Goal: Information Seeking & Learning: Compare options

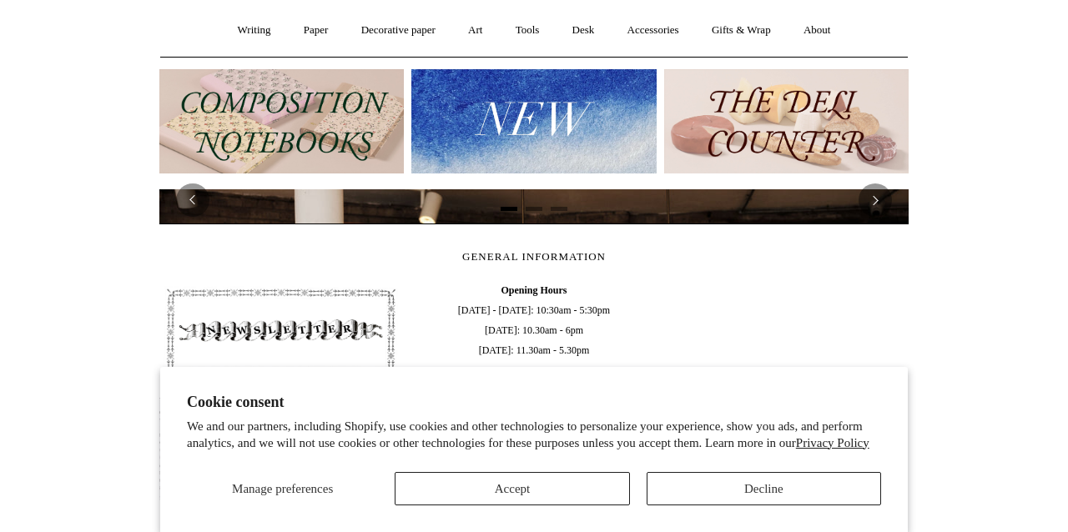
scroll to position [98, 0]
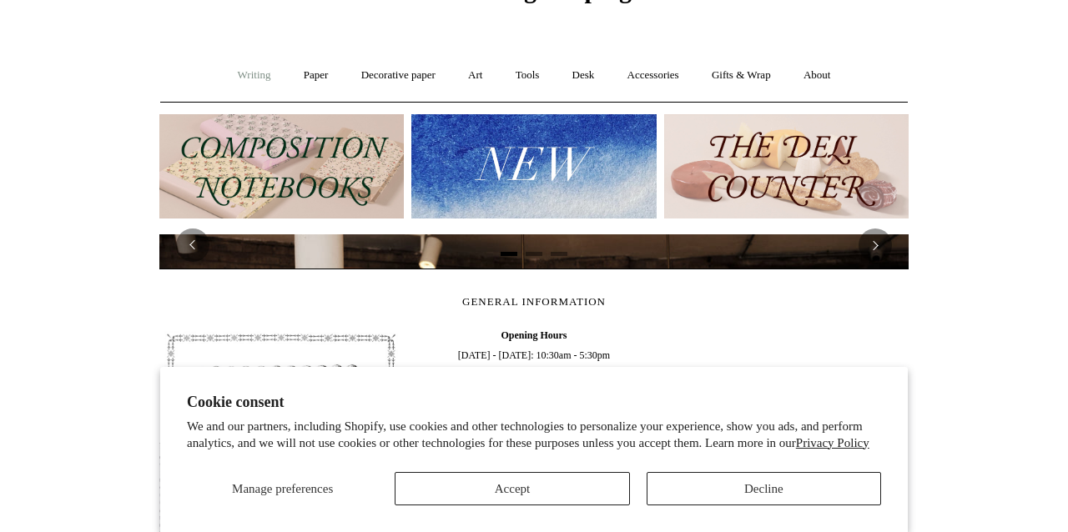
click at [261, 73] on link "Writing +" at bounding box center [254, 75] width 63 height 44
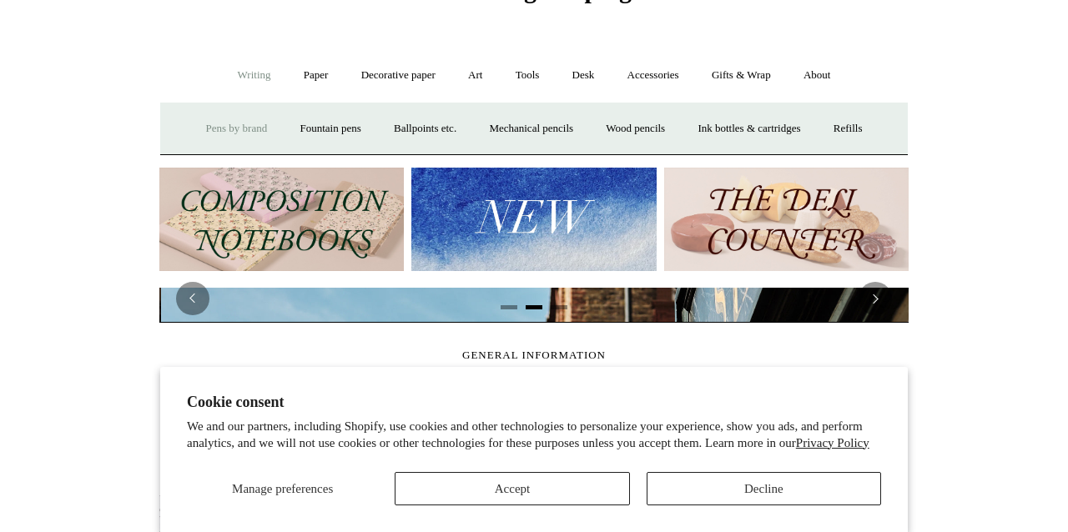
scroll to position [0, 749]
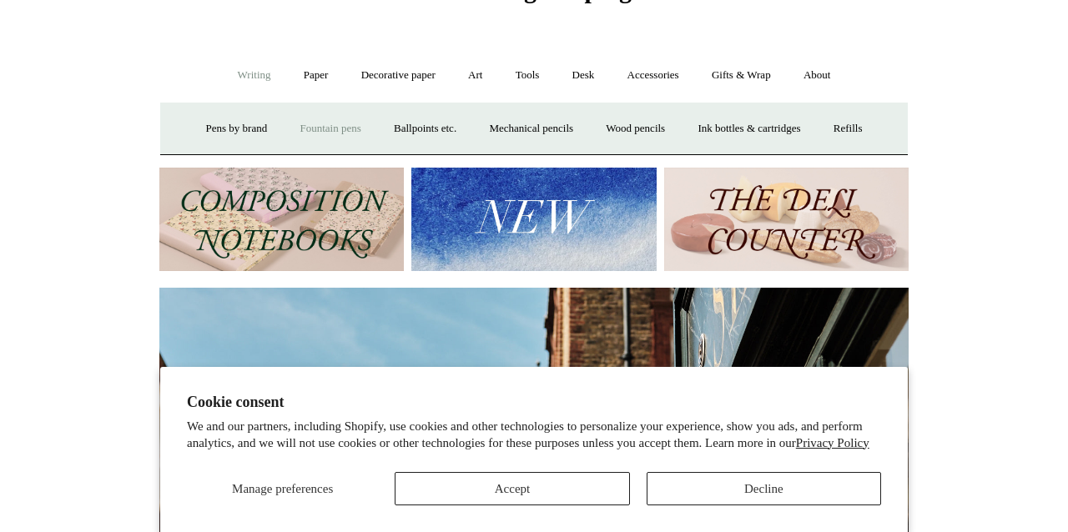
click at [330, 122] on link "Fountain pens +" at bounding box center [330, 129] width 91 height 44
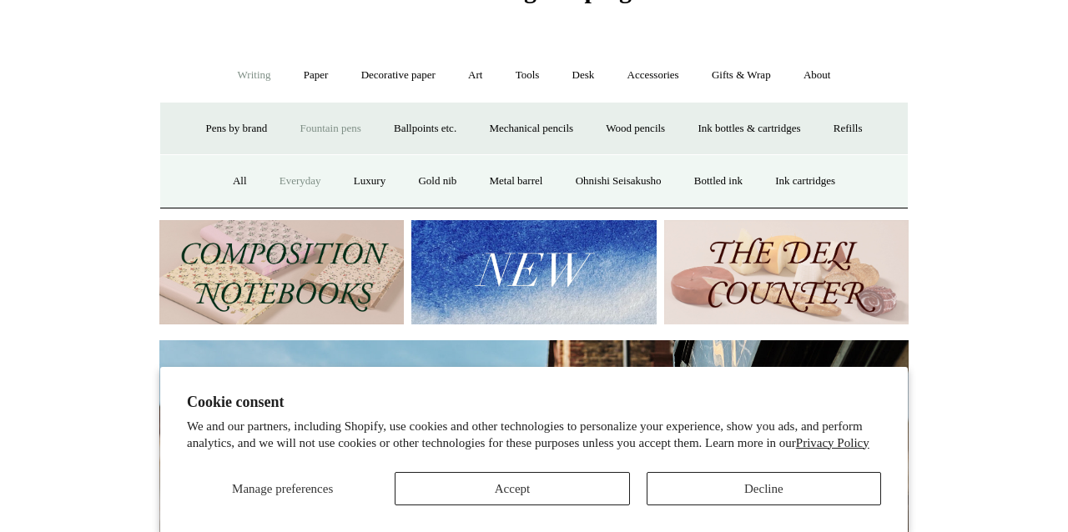
click at [294, 180] on link "Everyday" at bounding box center [301, 181] width 72 height 44
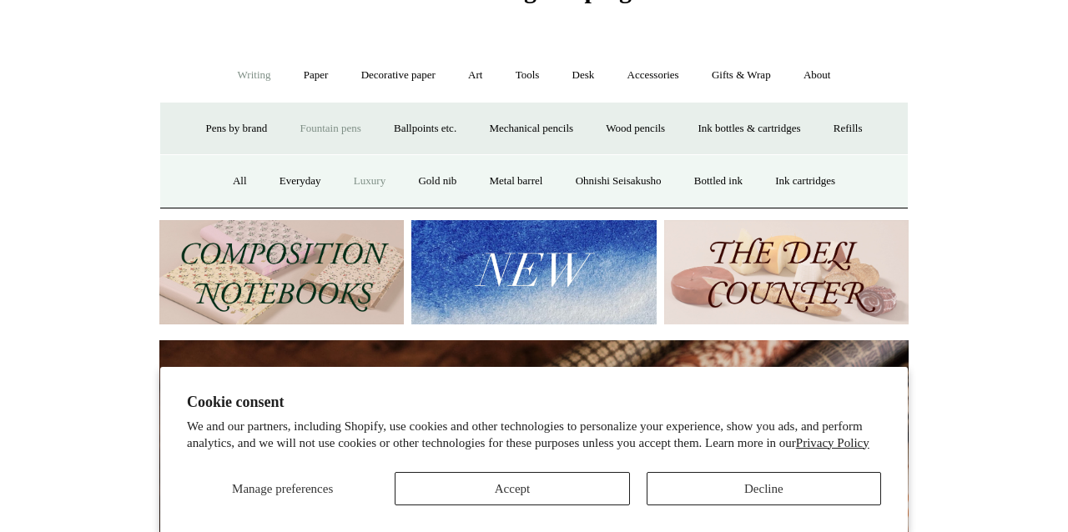
click at [347, 182] on link "Luxury" at bounding box center [370, 181] width 62 height 44
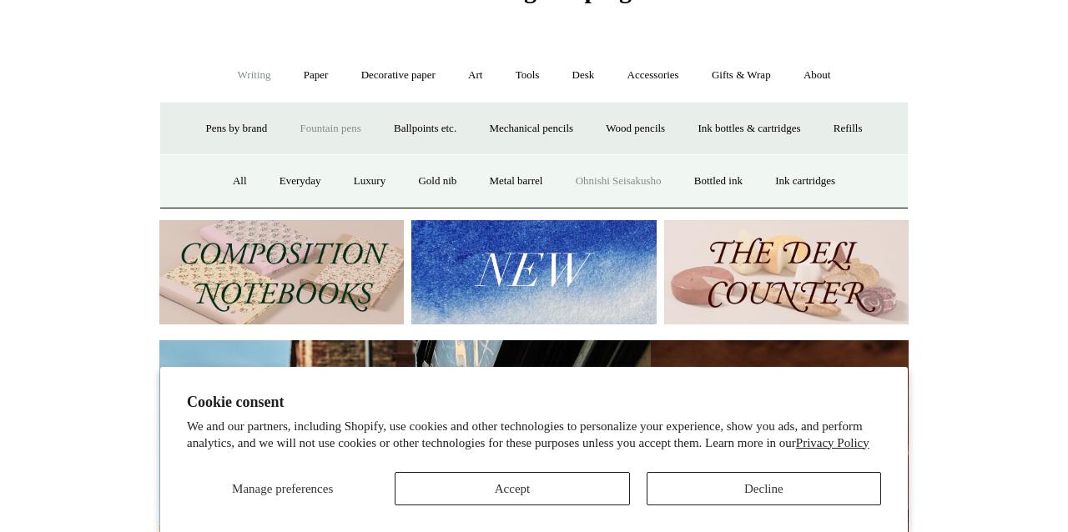
click at [619, 180] on link "Ohnishi Seisakusho" at bounding box center [619, 181] width 116 height 44
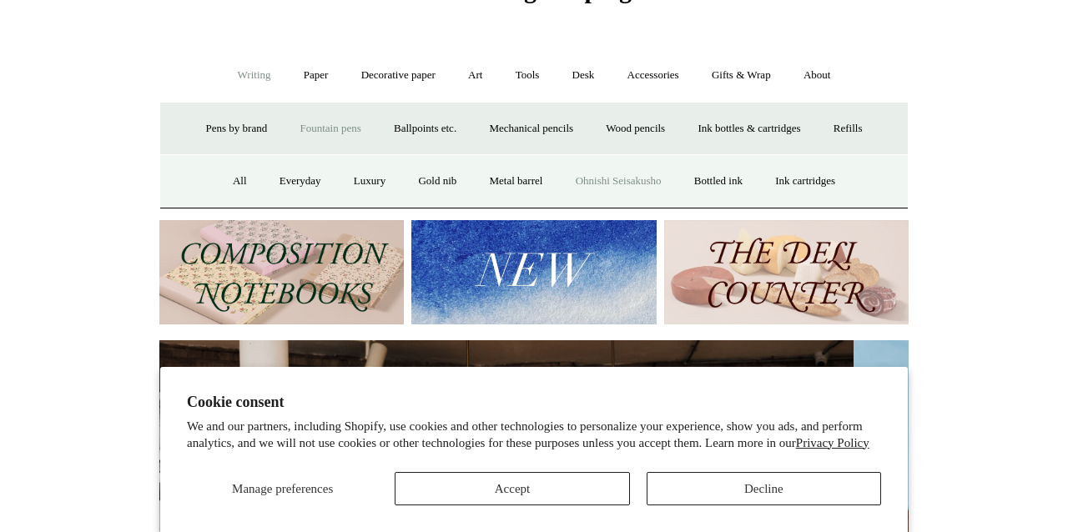
scroll to position [0, 0]
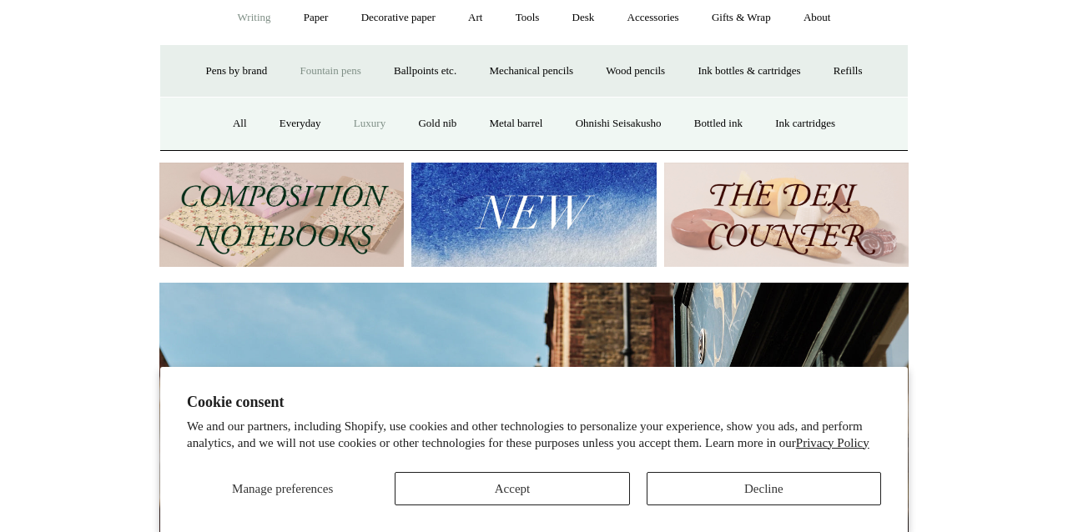
click at [362, 129] on link "Luxury" at bounding box center [370, 124] width 62 height 44
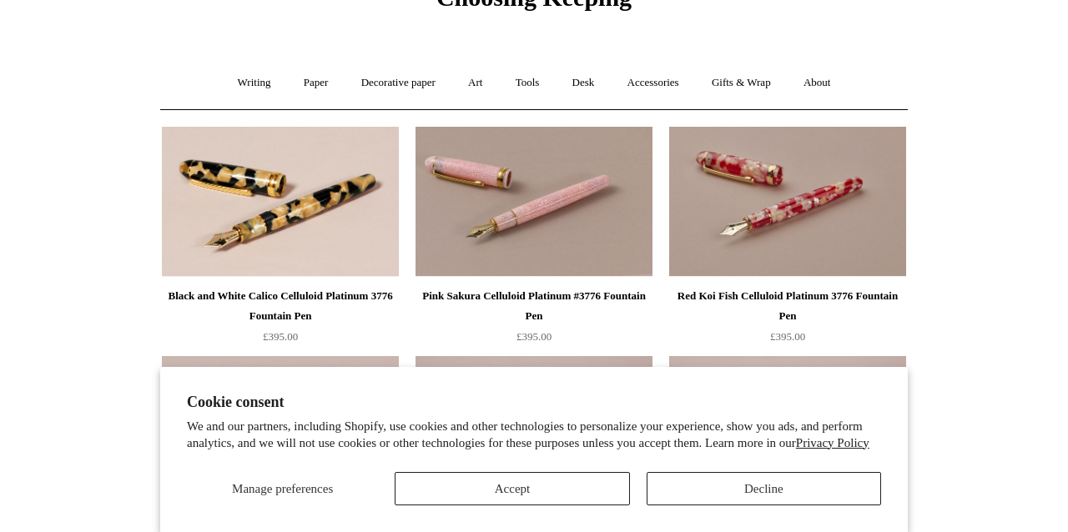
scroll to position [93, 0]
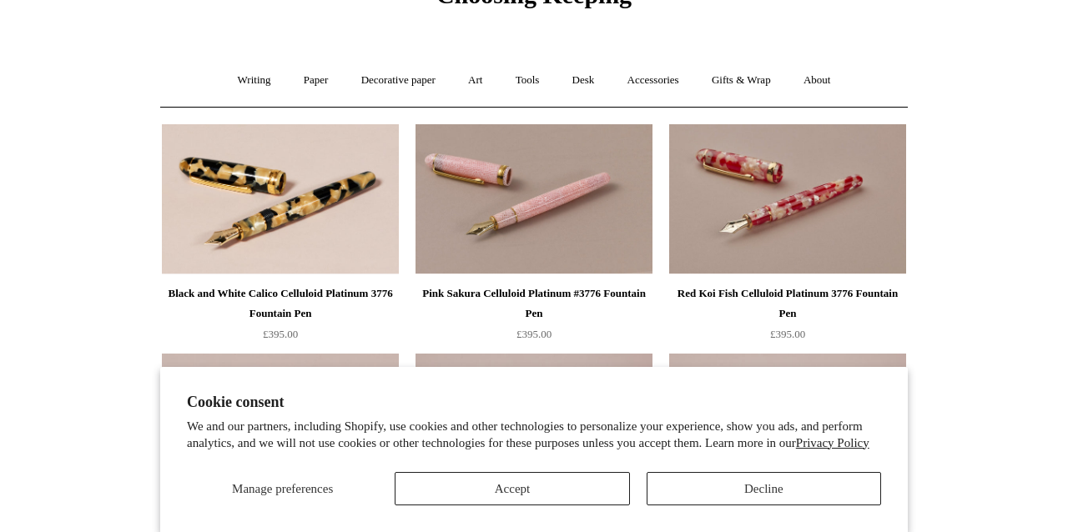
click at [185, 284] on div "Black and White Calico Celluloid Platinum 3776 Fountain Pen" at bounding box center [280, 304] width 229 height 40
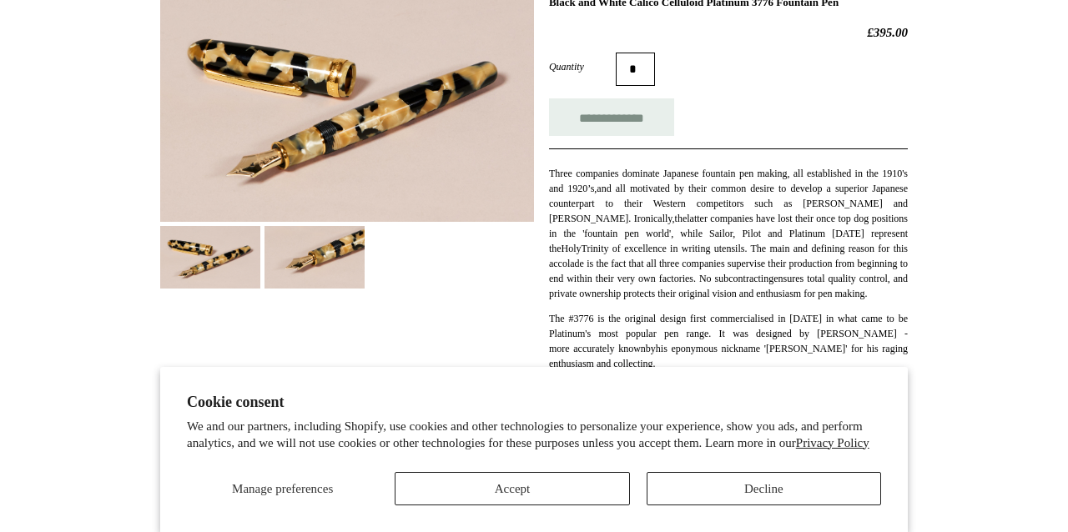
scroll to position [242, 0]
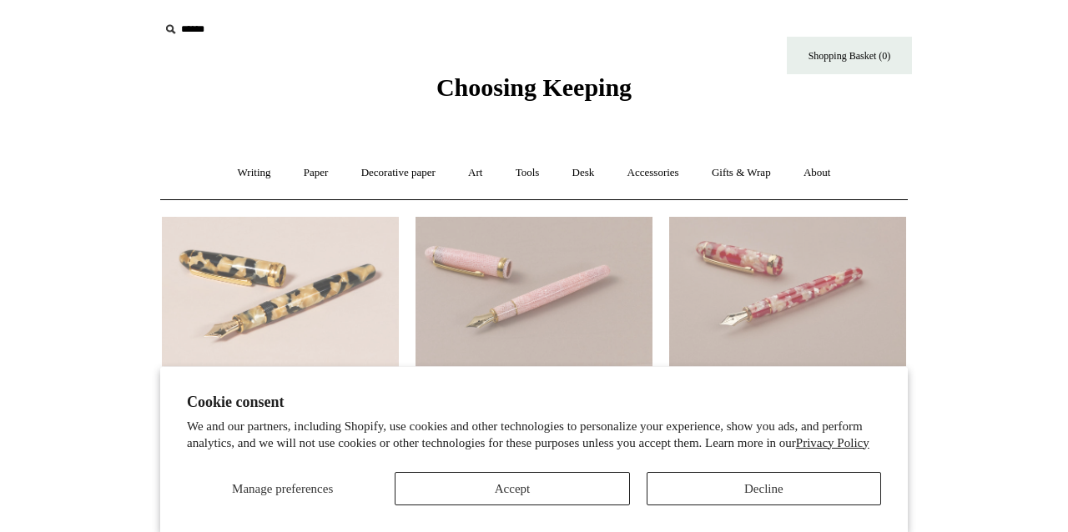
scroll to position [93, 0]
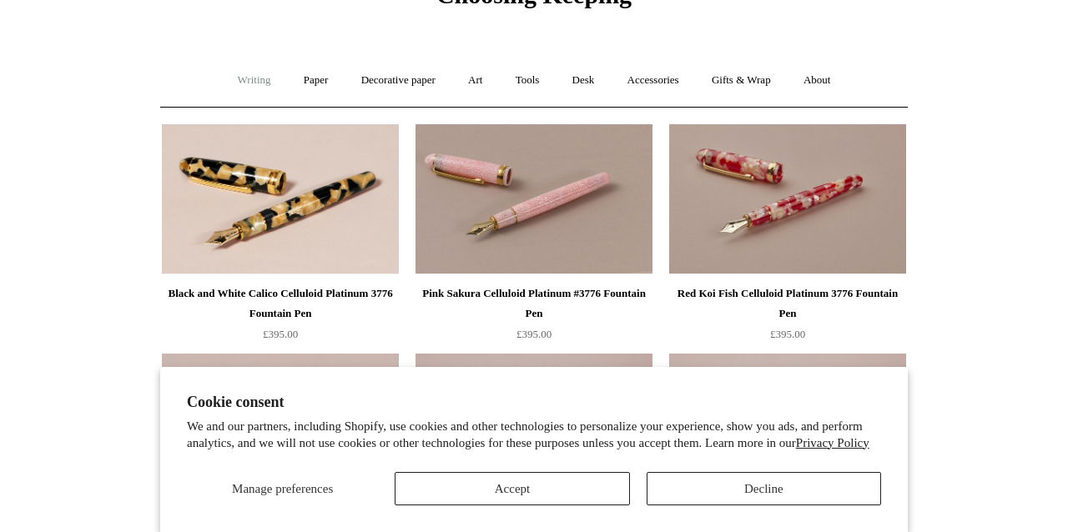
click at [246, 78] on link "Writing +" at bounding box center [254, 80] width 63 height 44
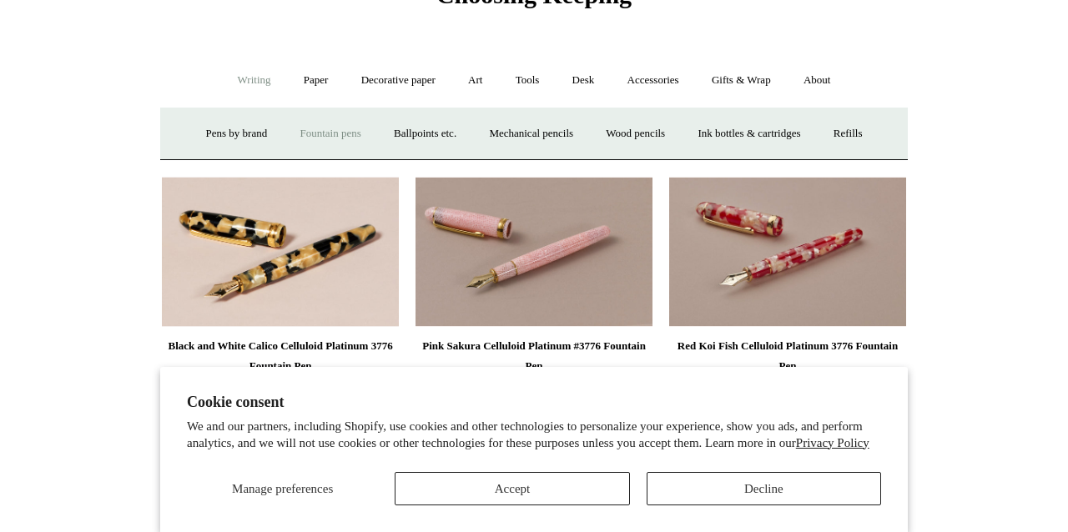
click at [335, 129] on link "Fountain pens +" at bounding box center [330, 134] width 91 height 44
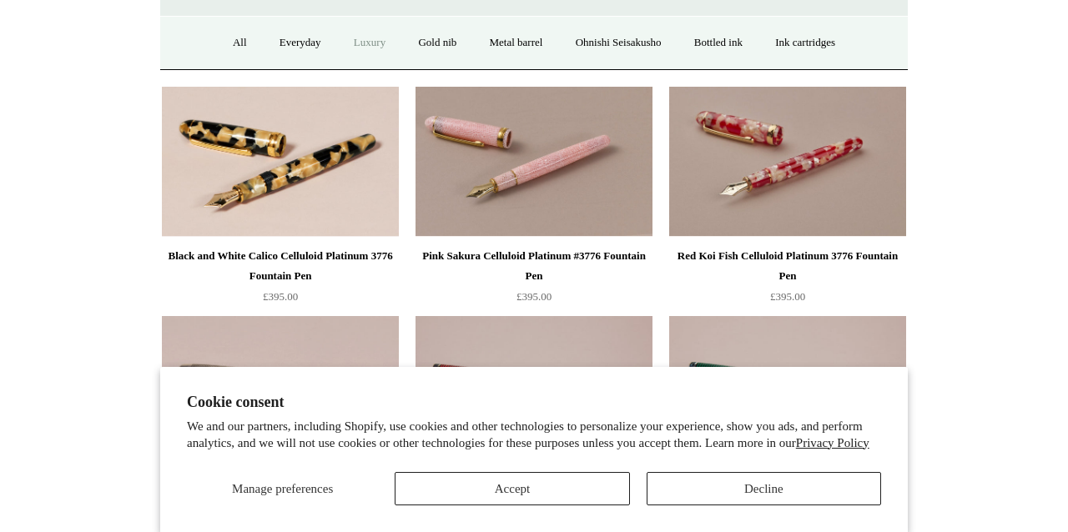
scroll to position [237, 0]
click at [219, 475] on div "Silver Cross Hatch Guilloche Custom Pilot Fountain Pen" at bounding box center [280, 495] width 229 height 40
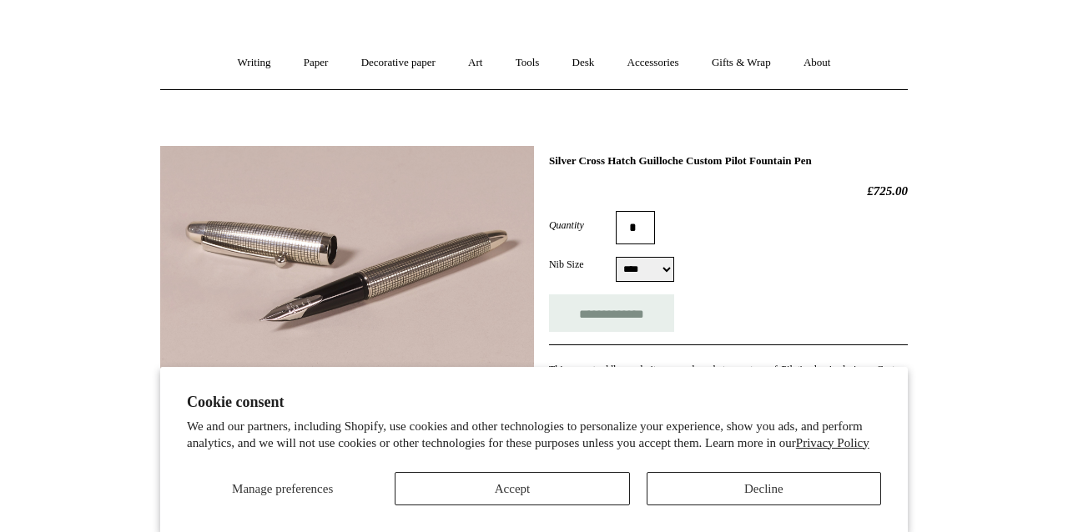
scroll to position [153, 0]
